Goal: Check status: Check status

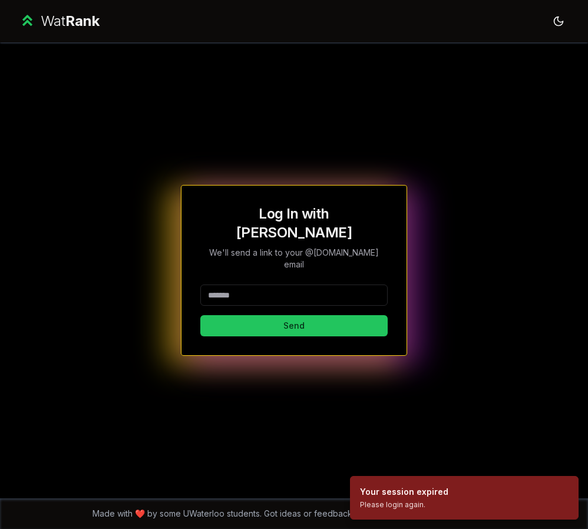
click at [253, 265] on div "Log In with WatIAM We'll send a link to your @[DOMAIN_NAME] email Send" at bounding box center [293, 270] width 187 height 132
click at [254, 285] on input at bounding box center [293, 295] width 187 height 21
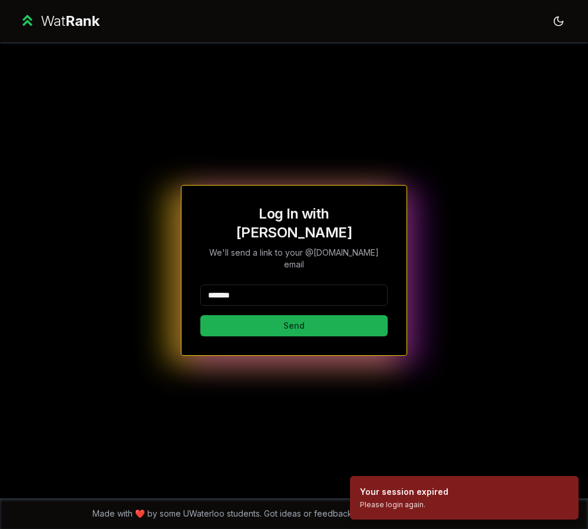
type input "*******"
click at [236, 315] on button "Send" at bounding box center [293, 325] width 187 height 21
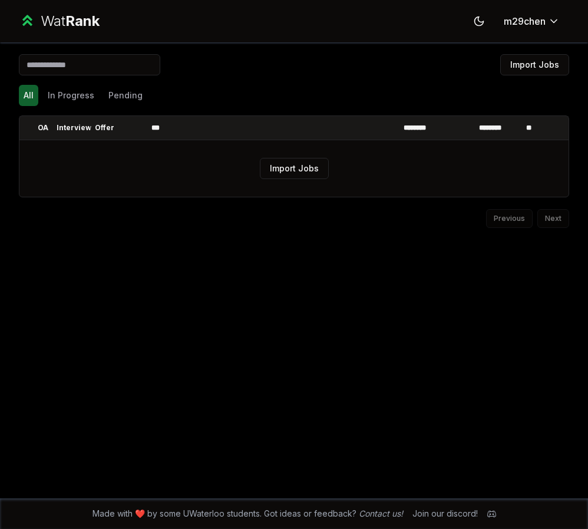
click at [57, 108] on div "All In Progress Pending" at bounding box center [294, 95] width 550 height 31
click at [75, 101] on button "In Progress" at bounding box center [71, 95] width 56 height 21
click at [129, 101] on button "Pending" at bounding box center [126, 95] width 44 height 21
